Goal: Transaction & Acquisition: Purchase product/service

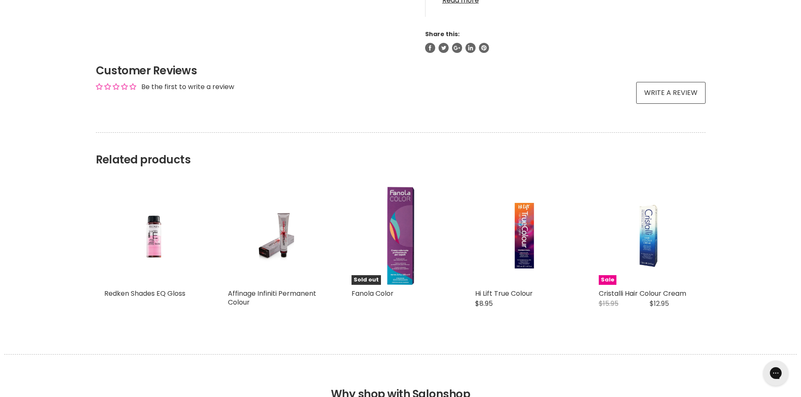
scroll to position [420, 0]
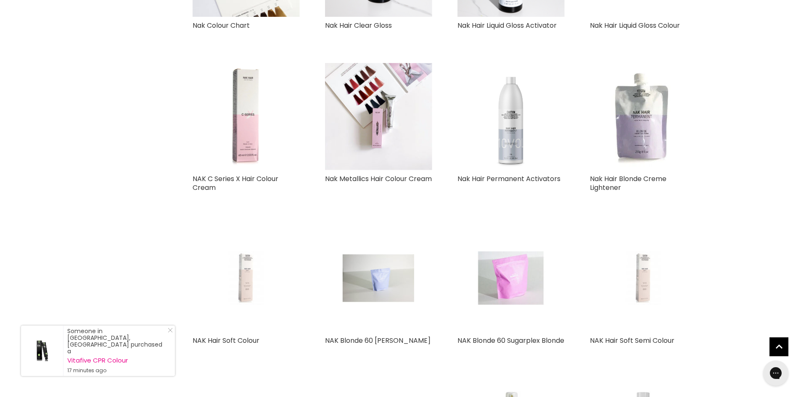
scroll to position [883, 0]
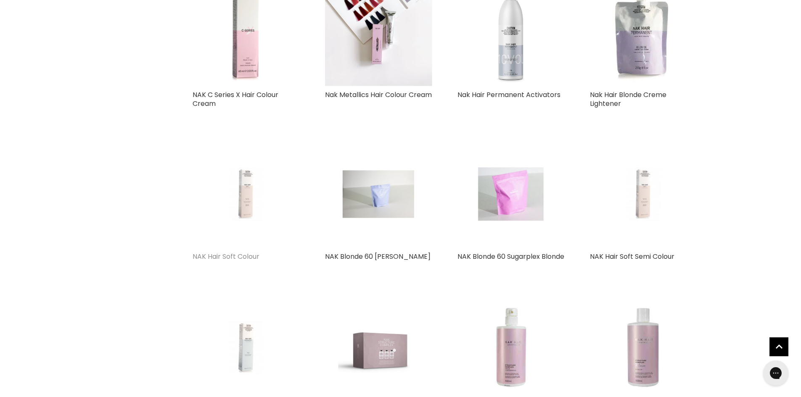
click at [224, 259] on link "NAK Hair Soft Colour" at bounding box center [226, 257] width 67 height 10
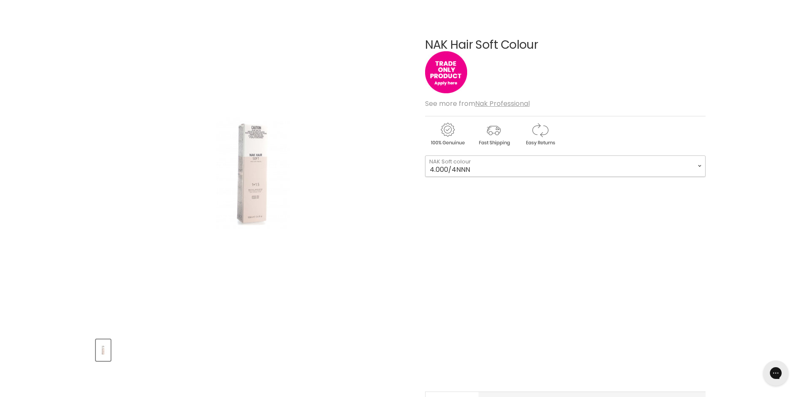
click at [701, 165] on select "4.000/4NNN 8.000/8NNN 10.000/10NNN 5.111/5AAI 7.111/7AAI 9.111/9AAI 6.9/9MT 5.2…" at bounding box center [565, 166] width 280 height 21
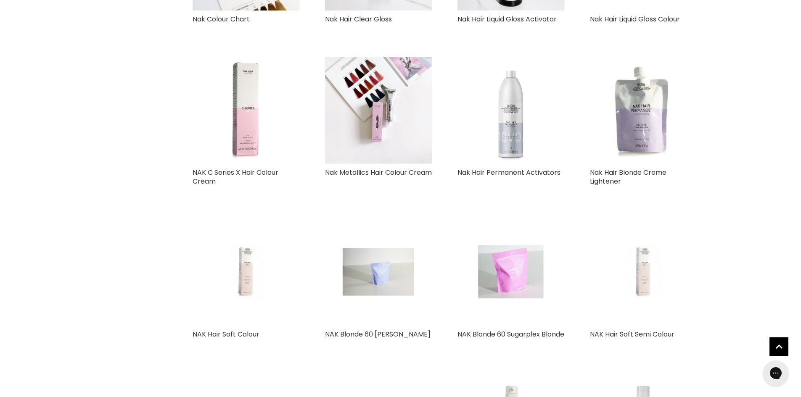
click at [648, 283] on img "Main content" at bounding box center [643, 272] width 71 height 107
